Goal: Task Accomplishment & Management: Complete application form

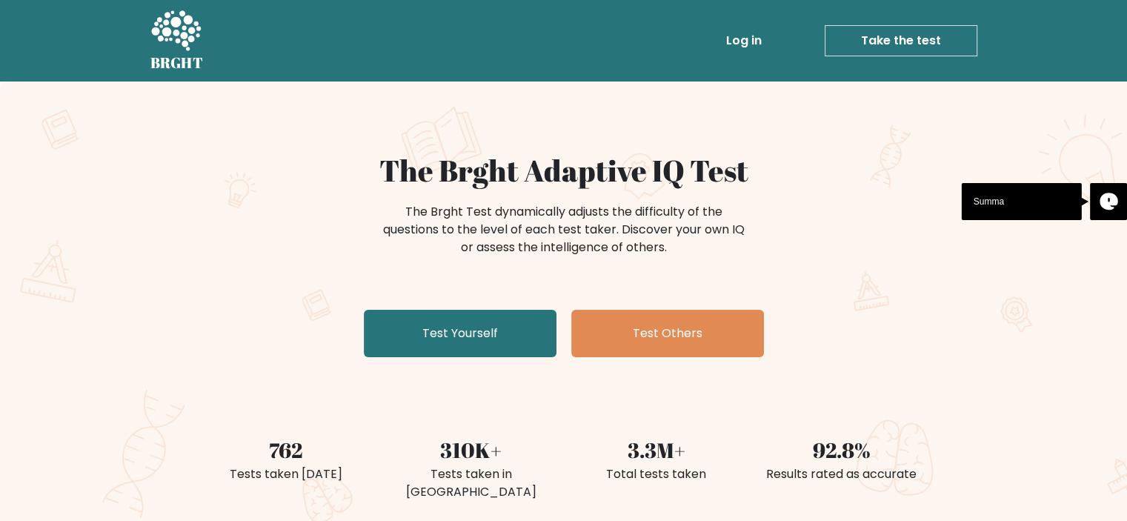
scroll to position [239, 0]
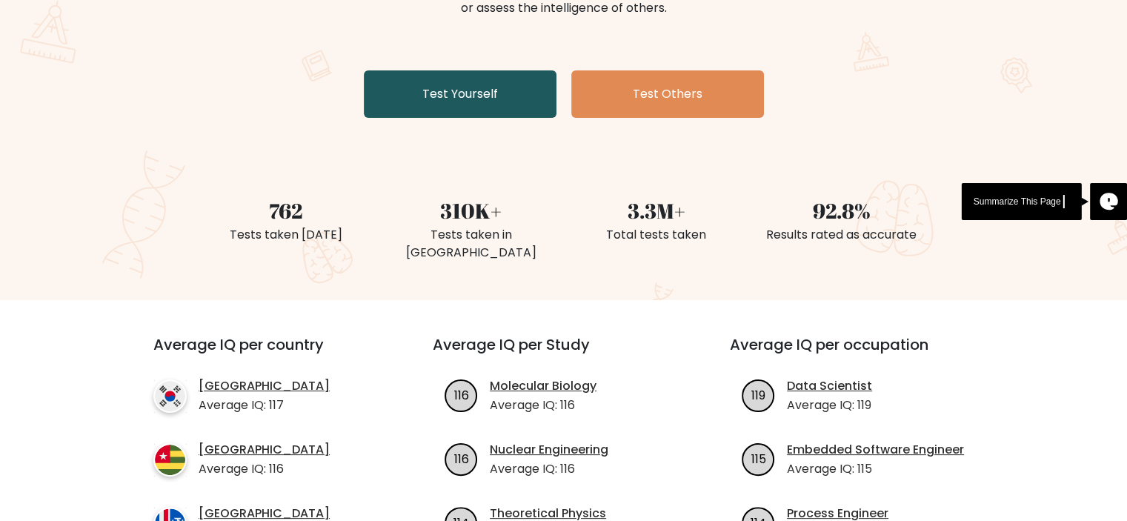
click at [448, 92] on link "Test Yourself" at bounding box center [460, 93] width 193 height 47
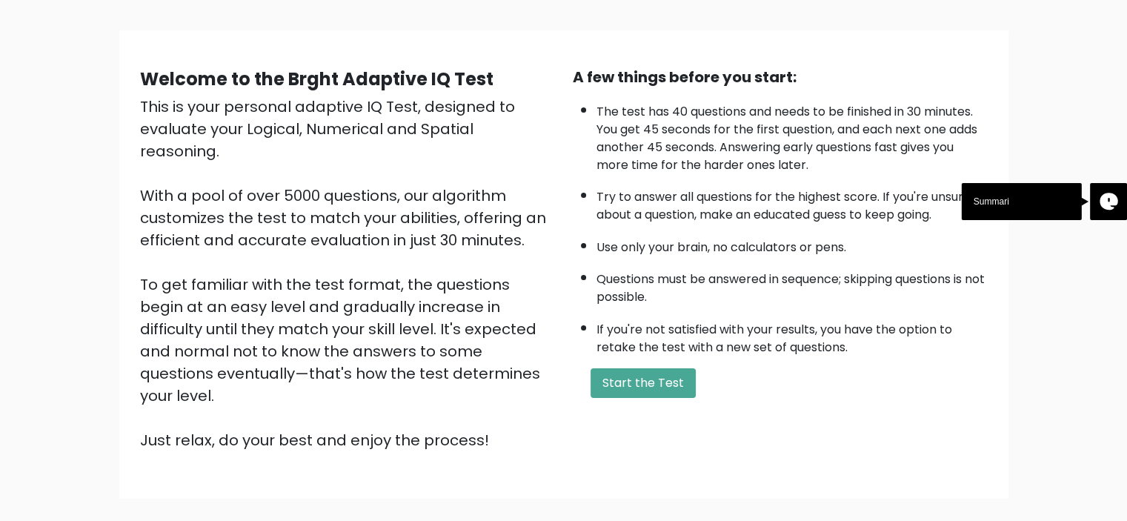
scroll to position [89, 0]
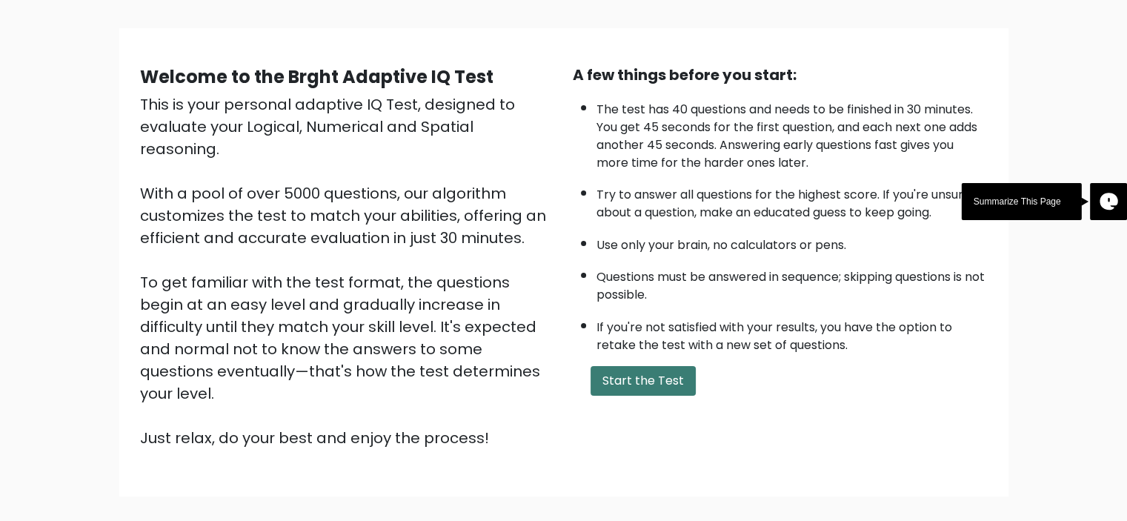
click at [656, 370] on button "Start the Test" at bounding box center [643, 381] width 105 height 30
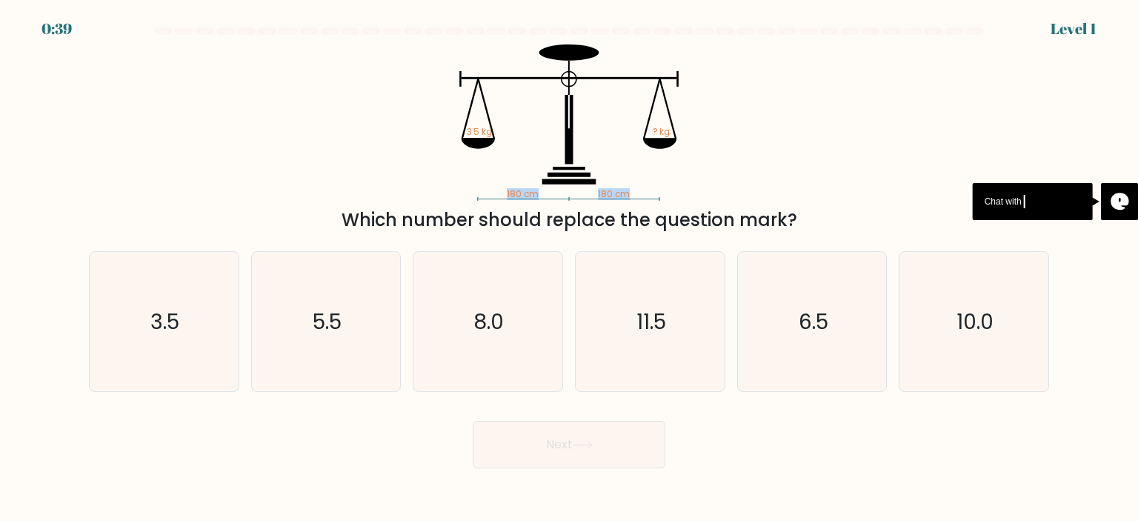
drag, startPoint x: 478, startPoint y: 197, endPoint x: 681, endPoint y: 192, distance: 203.1
click at [681, 192] on icon "180 cm 180 cm 3.5 kg ? kg" at bounding box center [569, 122] width 445 height 156
click at [187, 319] on icon "3.5" at bounding box center [163, 321] width 139 height 139
click at [569, 268] on input "a. 3.5" at bounding box center [569, 264] width 1 height 7
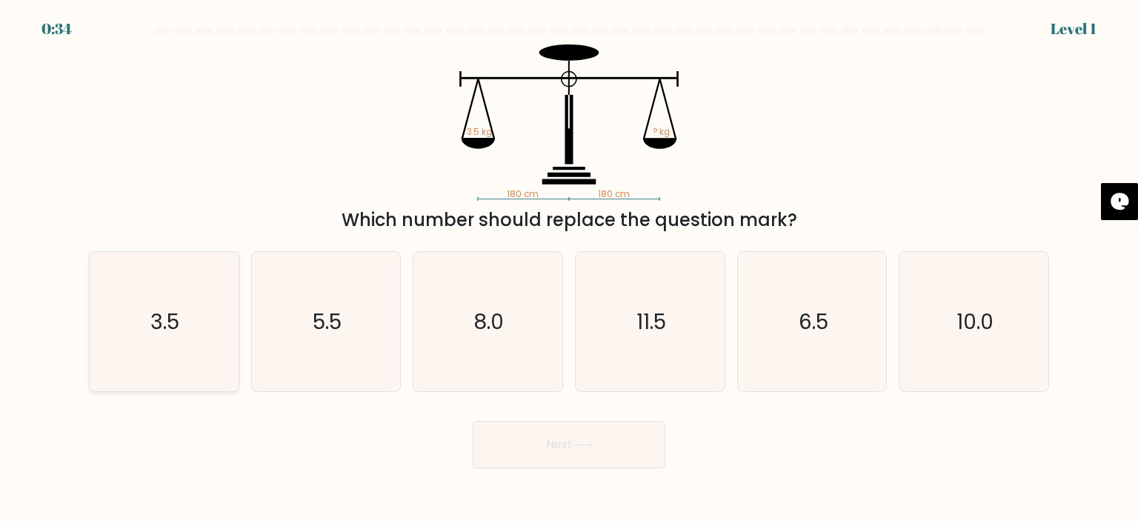
radio input "true"
click at [614, 436] on button "Next" at bounding box center [569, 444] width 193 height 47
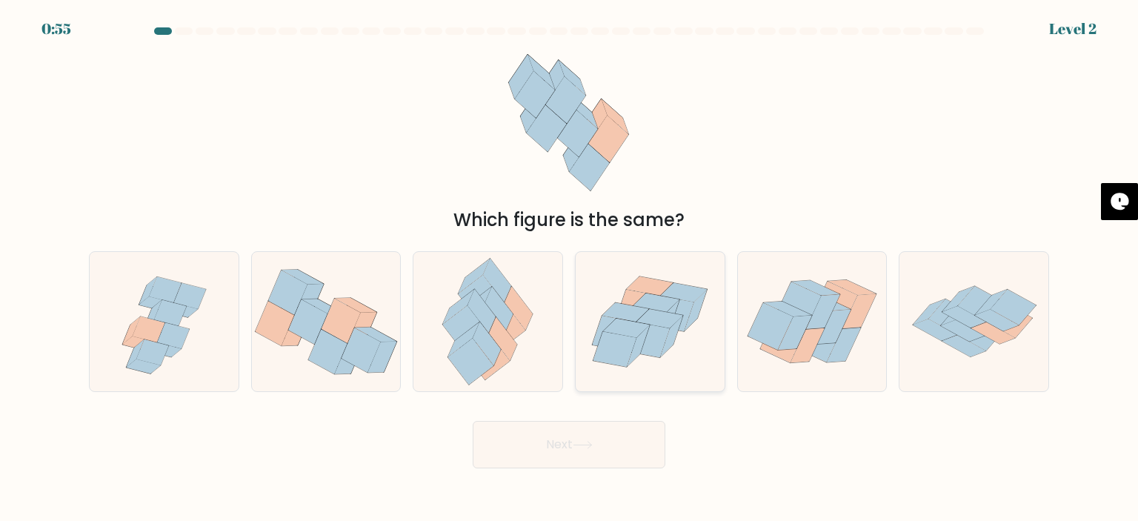
click at [662, 305] on icon at bounding box center [656, 302] width 47 height 19
click at [570, 268] on input "d." at bounding box center [569, 264] width 1 height 7
radio input "true"
click at [566, 446] on button "Next" at bounding box center [569, 444] width 193 height 47
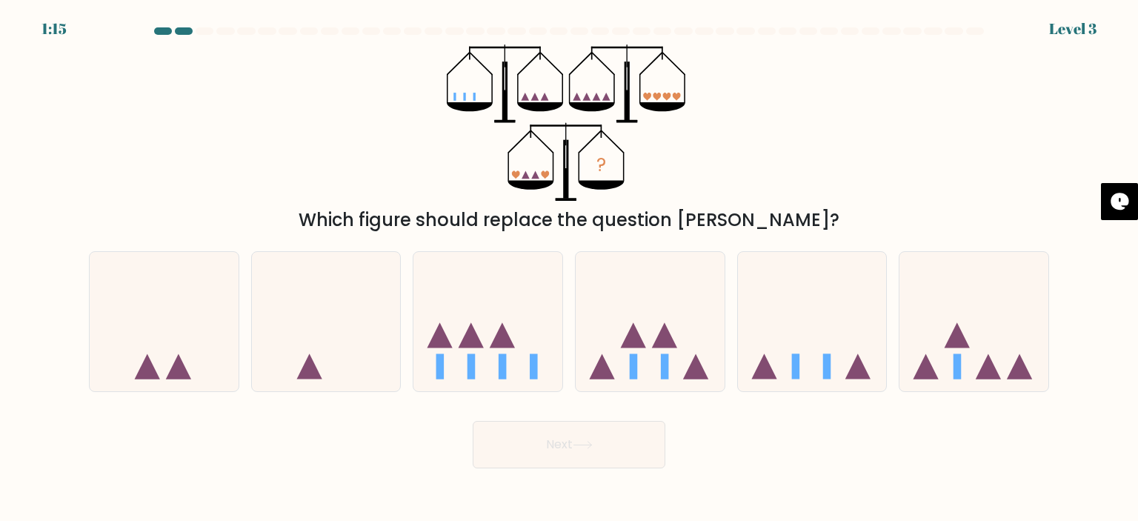
click at [61, 30] on form at bounding box center [569, 247] width 1138 height 441
click at [803, 331] on icon at bounding box center [812, 321] width 149 height 123
click at [570, 268] on input "e." at bounding box center [569, 264] width 1 height 7
radio input "true"
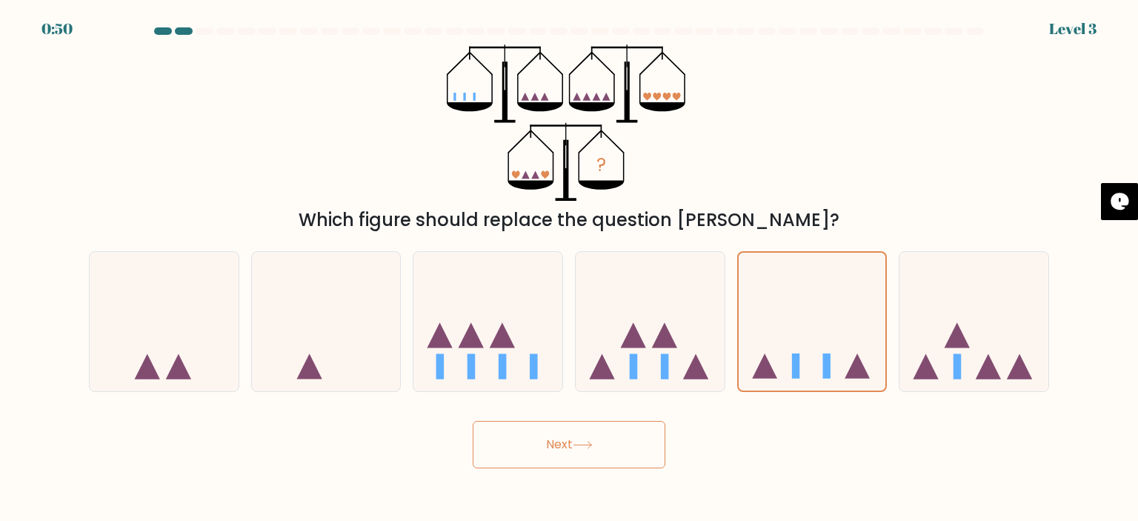
click at [605, 438] on button "Next" at bounding box center [569, 444] width 193 height 47
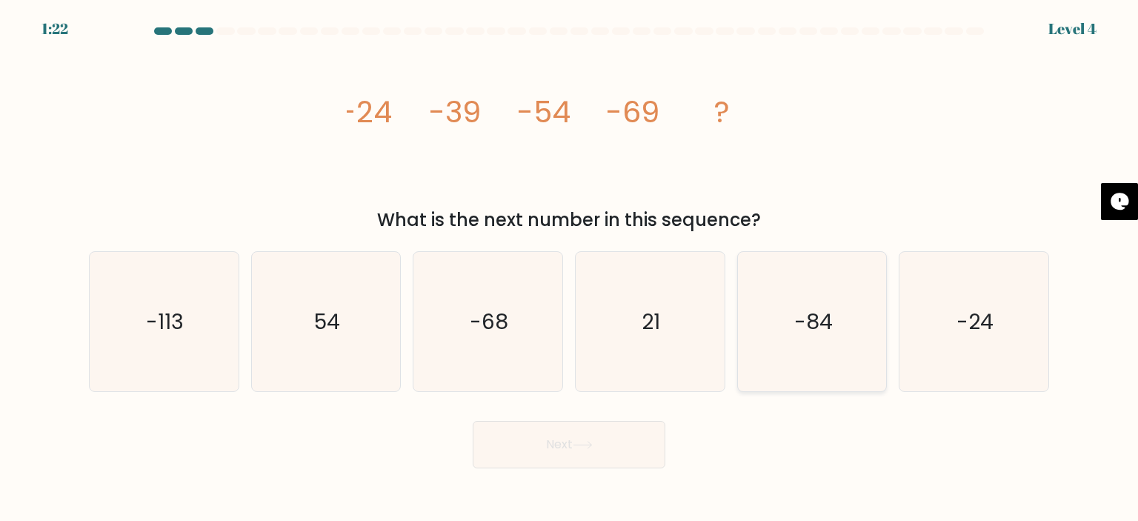
click at [794, 325] on icon "-84" at bounding box center [811, 321] width 139 height 139
click at [570, 268] on input "e. -84" at bounding box center [569, 264] width 1 height 7
radio input "true"
click at [323, 170] on div "image/svg+xml -24 -39 -54 -69 ? What is the next number in this sequence?" at bounding box center [569, 138] width 978 height 189
click at [560, 448] on button "Next" at bounding box center [569, 444] width 193 height 47
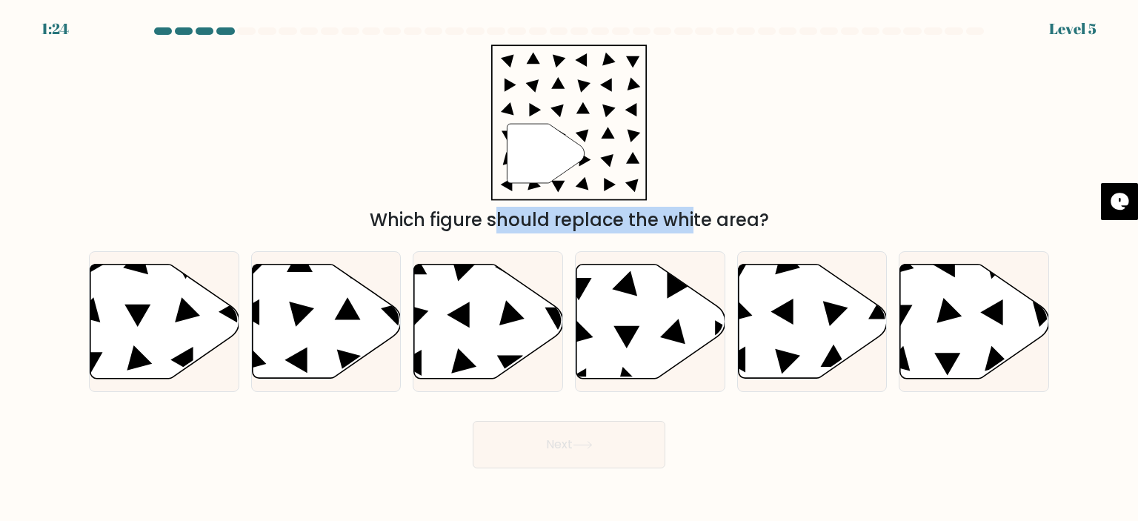
drag, startPoint x: 523, startPoint y: 135, endPoint x: 560, endPoint y: 210, distance: 83.5
click at [560, 210] on div "" Which figure should replace the white area?" at bounding box center [569, 138] width 978 height 189
click at [560, 210] on div "Which figure should replace the white area?" at bounding box center [569, 220] width 942 height 27
drag, startPoint x: 378, startPoint y: 216, endPoint x: 705, endPoint y: 190, distance: 327.8
click at [705, 190] on div "" Which figure should replace the white area?" at bounding box center [569, 138] width 978 height 189
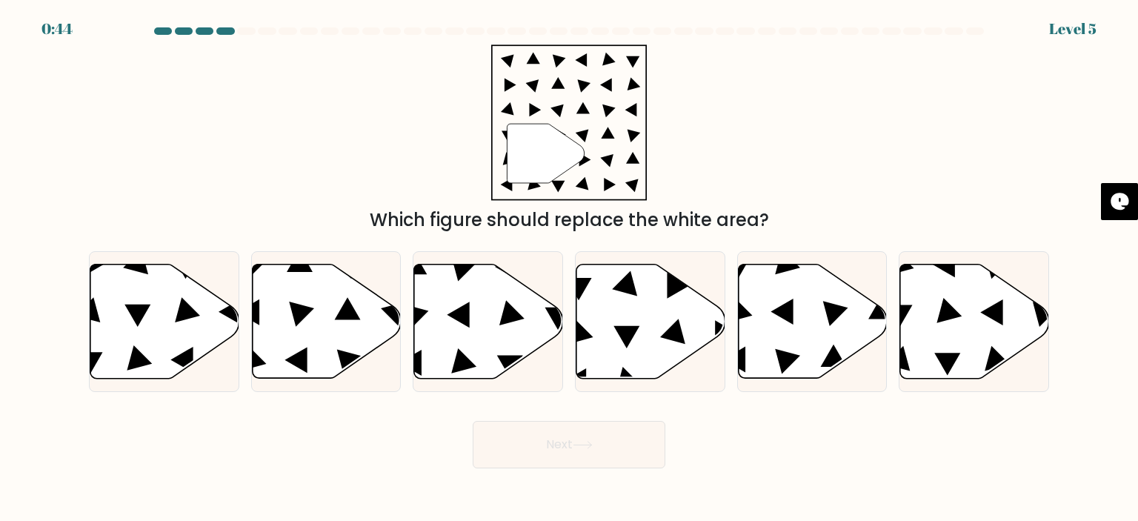
click at [237, 23] on div "0:44 Level 5" at bounding box center [569, 20] width 1138 height 40
click at [237, 23] on div "0:43 Level 5" at bounding box center [569, 20] width 1138 height 40
click at [304, 147] on div "" Which figure should replace the white area?" at bounding box center [569, 138] width 978 height 189
click at [597, 290] on icon at bounding box center [650, 321] width 149 height 114
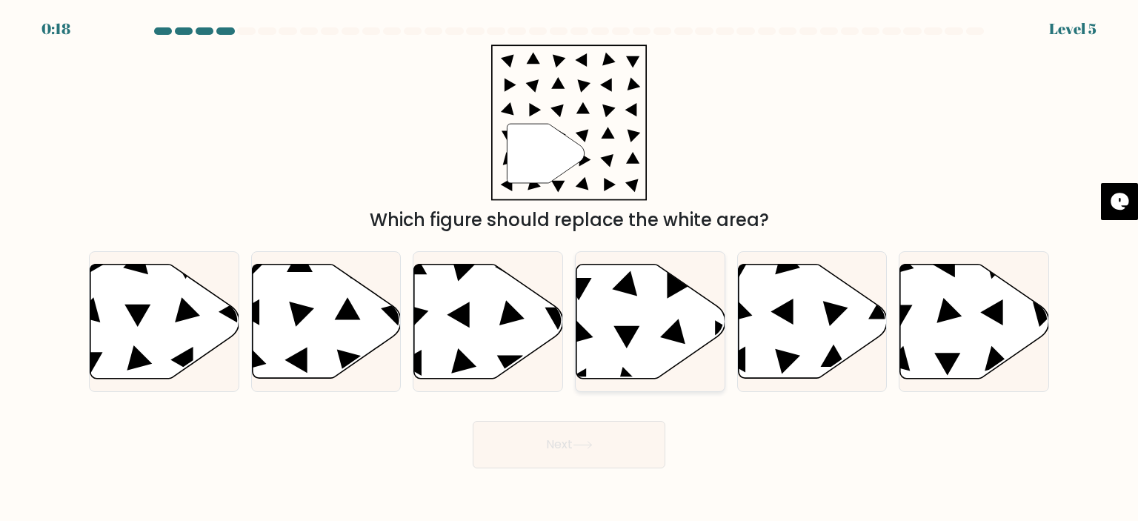
click at [570, 268] on input "d." at bounding box center [569, 264] width 1 height 7
radio input "true"
click at [597, 290] on icon at bounding box center [650, 321] width 147 height 113
click at [570, 268] on input "d." at bounding box center [569, 264] width 1 height 7
click at [552, 459] on button "Next" at bounding box center [569, 444] width 193 height 47
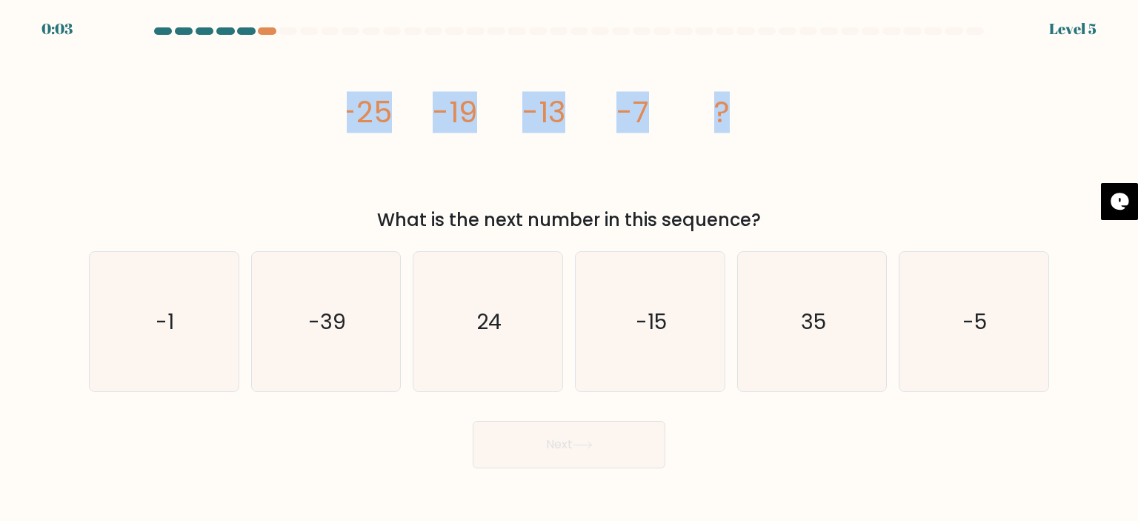
drag, startPoint x: 348, startPoint y: 115, endPoint x: 749, endPoint y: 115, distance: 401.6
click at [749, 115] on icon "image/svg+xml -25 -19 -13 -7 ?" at bounding box center [569, 122] width 445 height 156
